Goal: Check status

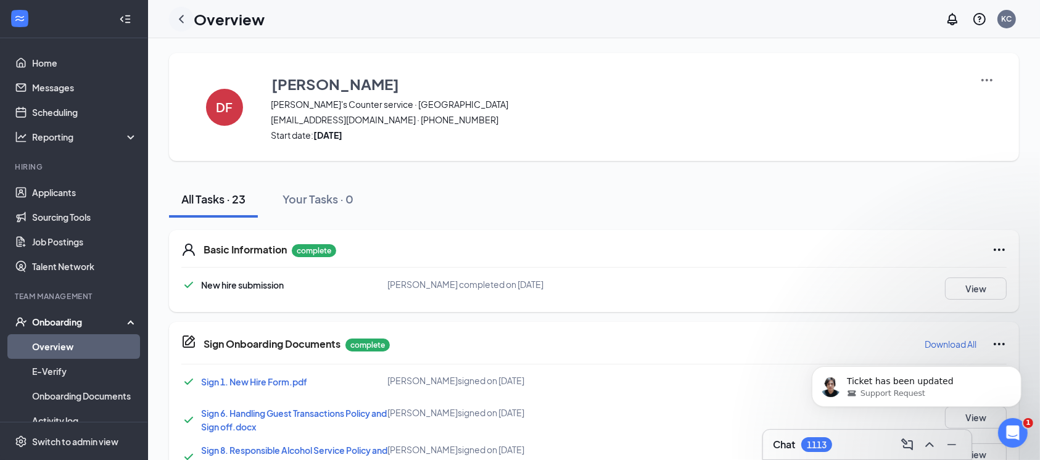
click at [179, 17] on icon "ChevronLeft" at bounding box center [181, 19] width 15 height 15
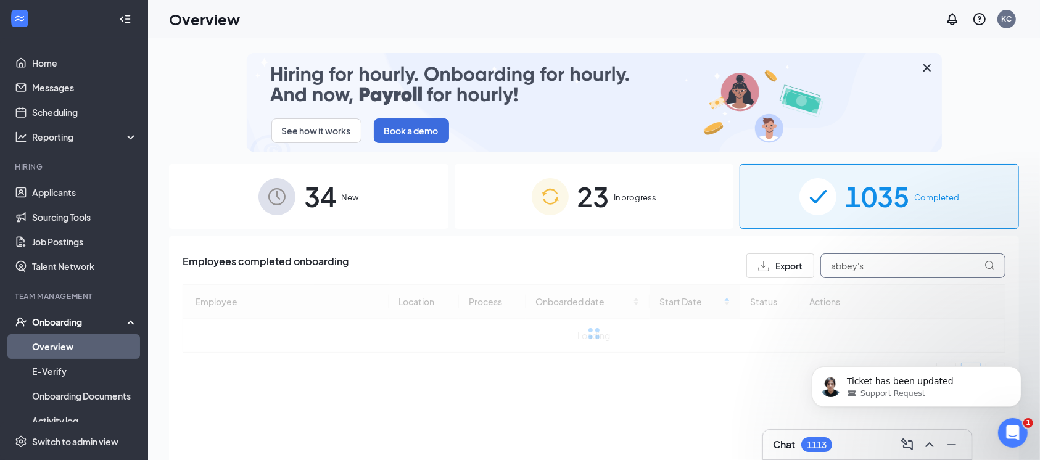
click at [899, 273] on input "abbey's" at bounding box center [913, 266] width 185 height 25
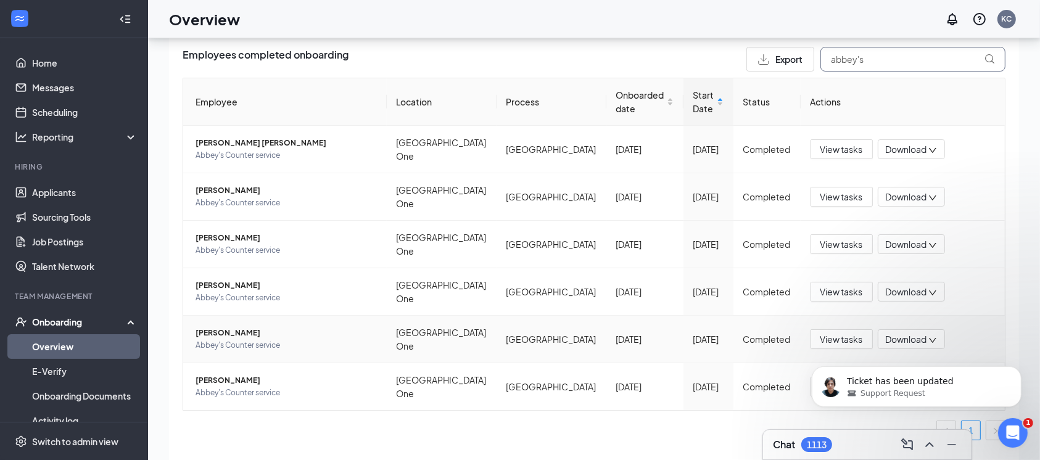
scroll to position [55, 0]
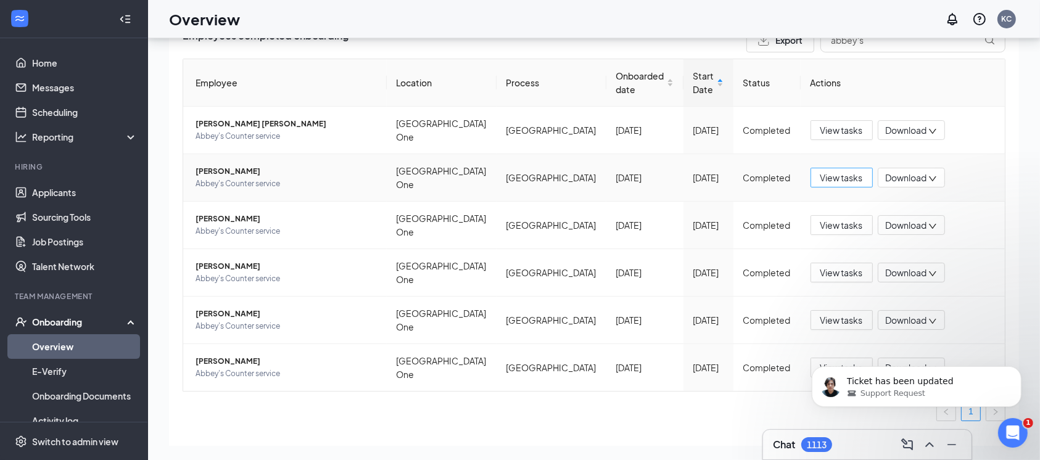
click at [829, 171] on span "View tasks" at bounding box center [842, 178] width 43 height 14
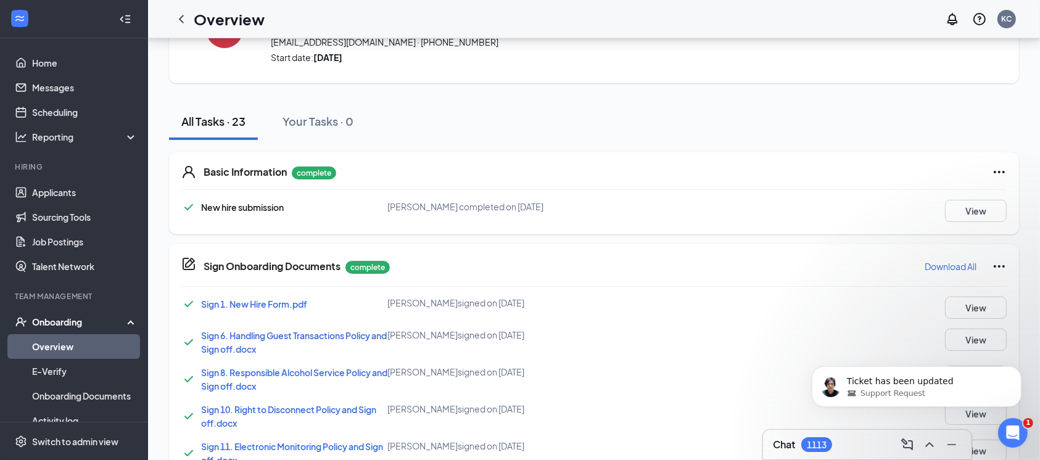
scroll to position [164, 0]
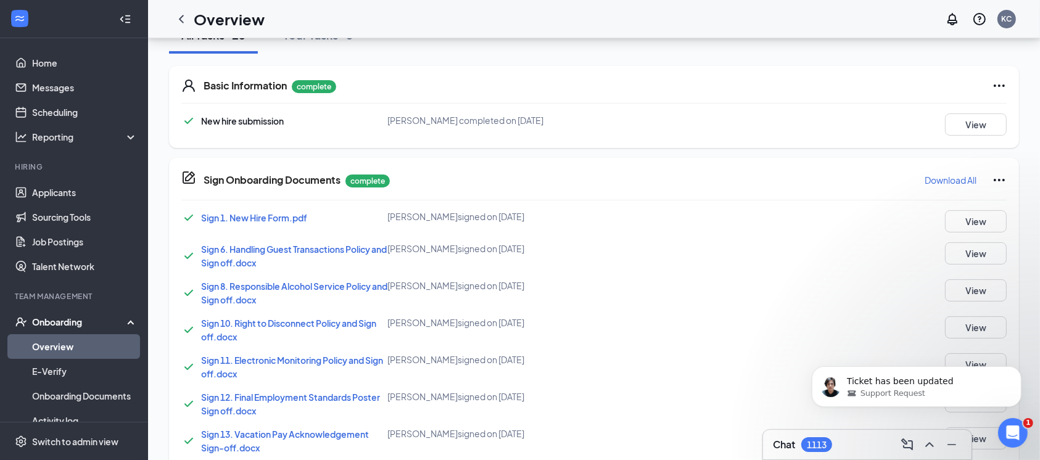
click at [933, 179] on p "Download All" at bounding box center [951, 180] width 52 height 12
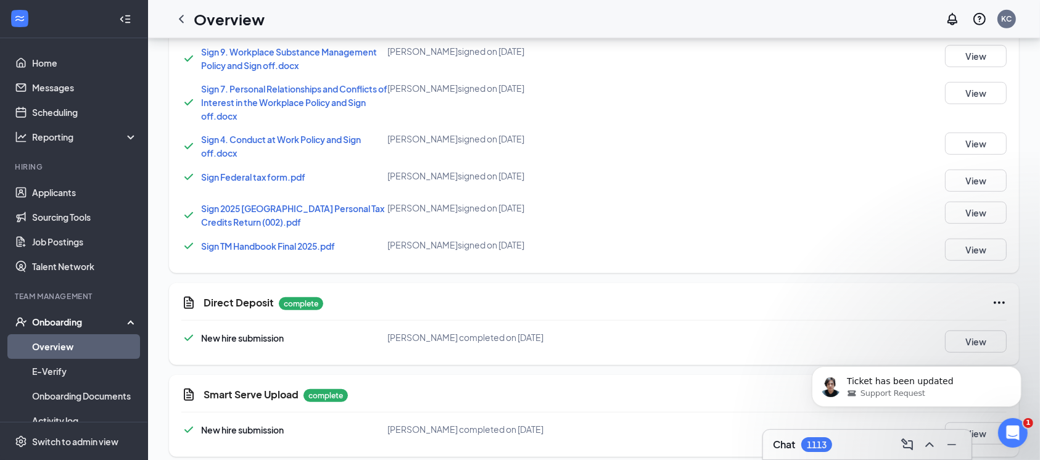
scroll to position [858, 0]
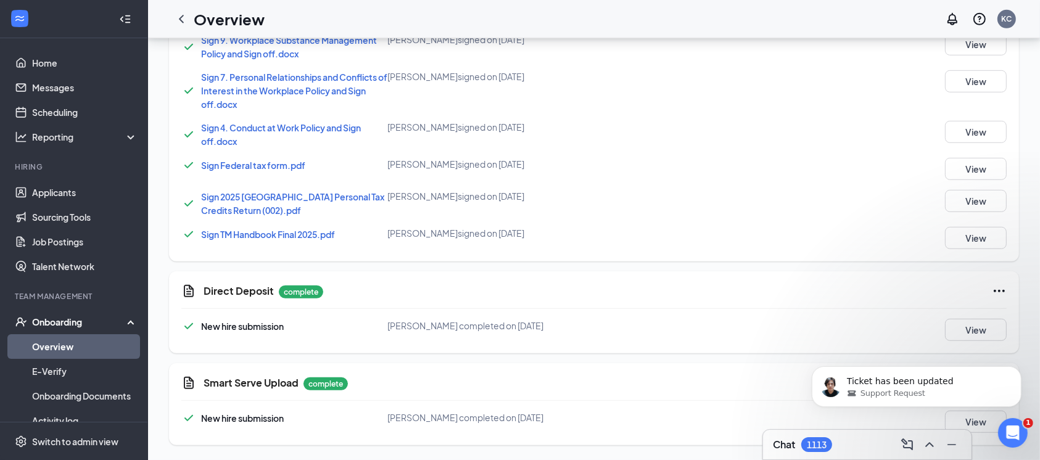
click at [718, 272] on div "Direct Deposit complete New hire submission [PERSON_NAME] completed on [DATE] V…" at bounding box center [594, 313] width 850 height 82
click at [986, 324] on button "View" at bounding box center [976, 330] width 62 height 22
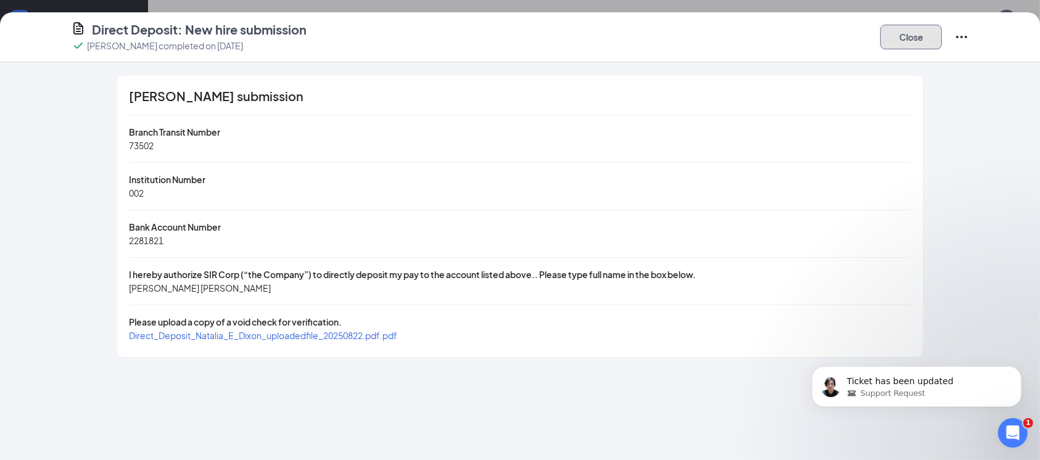
click at [910, 38] on button "Close" at bounding box center [912, 37] width 62 height 25
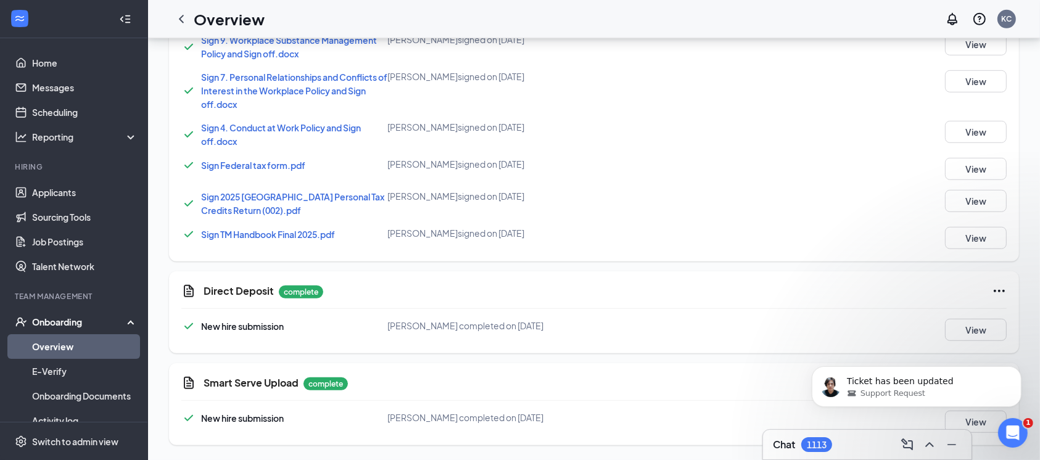
click at [965, 418] on body "Ticket has been updated Support Request" at bounding box center [916, 383] width 237 height 77
click at [967, 419] on body "Ticket has been updated Support Request" at bounding box center [916, 383] width 237 height 77
click at [971, 419] on body "Ticket has been updated Support Request" at bounding box center [916, 383] width 237 height 77
click at [984, 427] on button "View" at bounding box center [976, 422] width 62 height 22
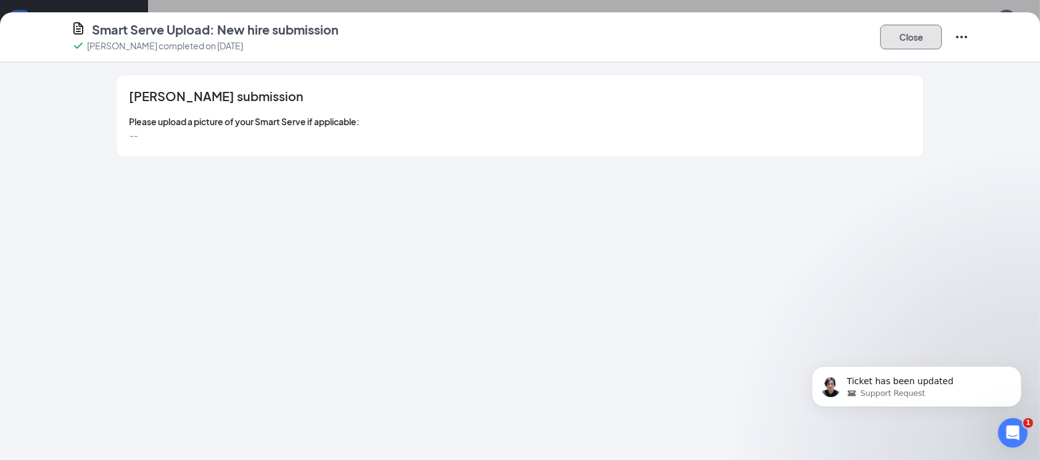
click at [916, 33] on button "Close" at bounding box center [912, 37] width 62 height 25
